Goal: Transaction & Acquisition: Purchase product/service

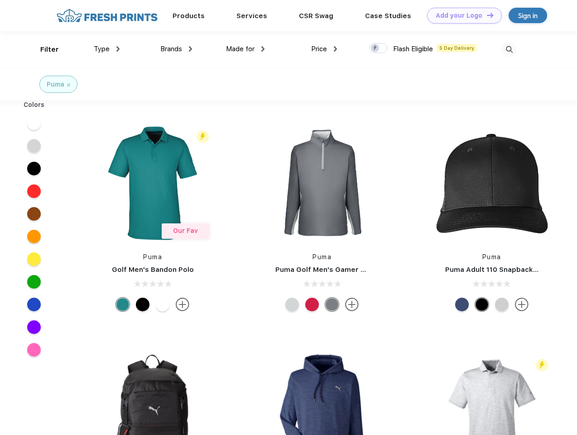
click at [461, 15] on link "Add your Logo Design Tool" at bounding box center [464, 16] width 75 height 16
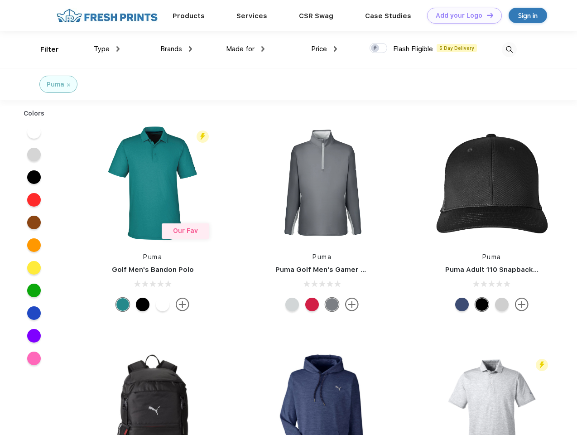
click at [0, 0] on div "Design Tool" at bounding box center [0, 0] width 0 height 0
click at [486, 15] on link "Add your Logo Design Tool" at bounding box center [464, 16] width 75 height 16
click at [44, 49] on div "Filter" at bounding box center [49, 49] width 19 height 10
click at [107, 49] on span "Type" at bounding box center [102, 49] width 16 height 8
click at [176, 49] on span "Brands" at bounding box center [171, 49] width 22 height 8
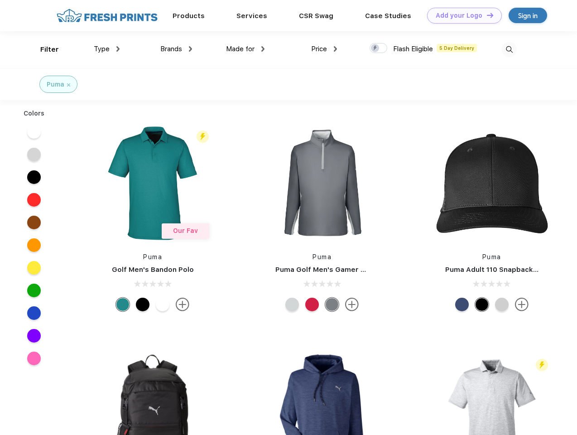
click at [246, 49] on span "Made for" at bounding box center [240, 49] width 29 height 8
click at [324, 49] on span "Price" at bounding box center [319, 49] width 16 height 8
click at [379, 48] on div at bounding box center [379, 48] width 18 height 10
click at [376, 48] on input "checkbox" at bounding box center [373, 46] width 6 height 6
click at [509, 49] on img at bounding box center [509, 49] width 15 height 15
